Goal: Find contact information: Find contact information

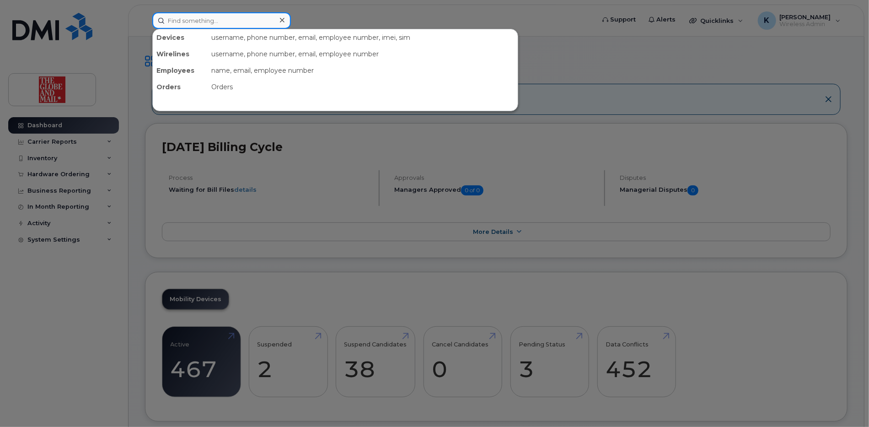
click at [222, 27] on input at bounding box center [221, 20] width 139 height 16
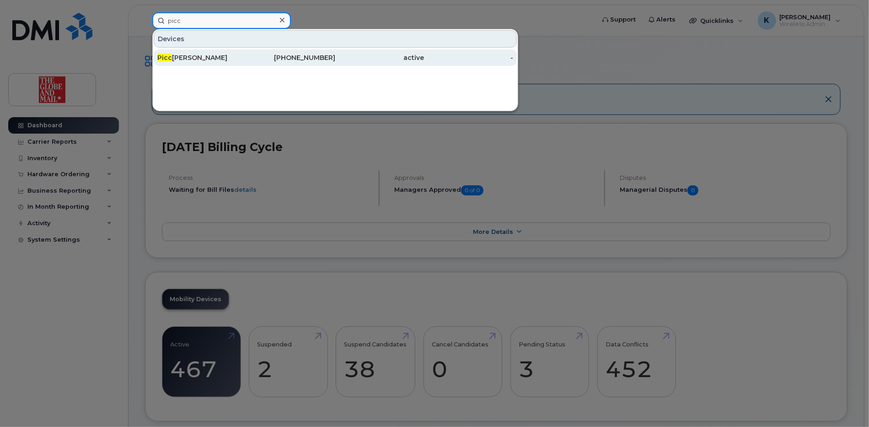
type input "picc"
click at [203, 57] on div "Picc [PERSON_NAME]" at bounding box center [201, 57] width 89 height 9
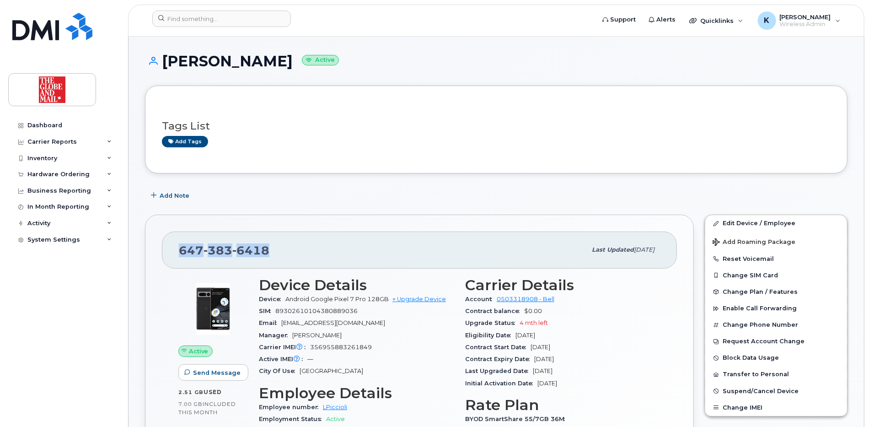
drag, startPoint x: 278, startPoint y: 251, endPoint x: 181, endPoint y: 249, distance: 97.5
click at [181, 249] on div "647 383 6418" at bounding box center [383, 249] width 408 height 19
copy span "647 383 6418"
